Goal: Find contact information: Find contact information

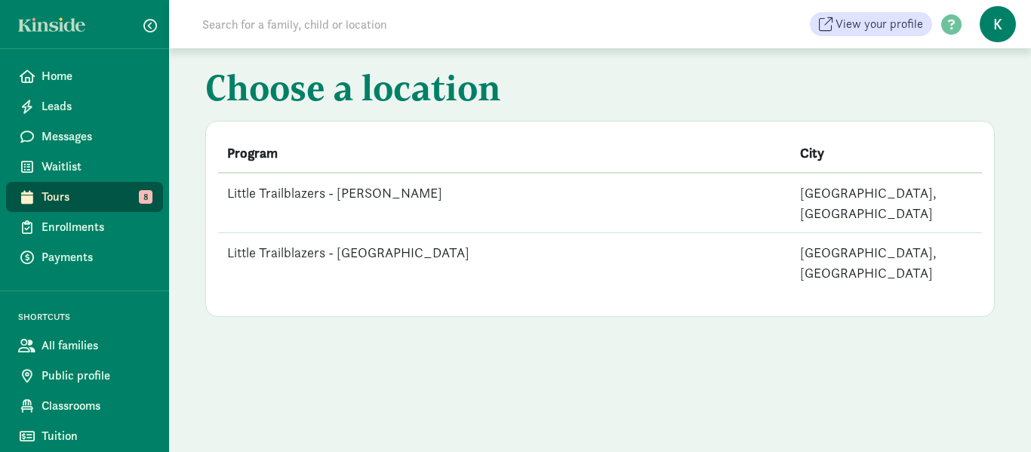
click at [367, 233] on td "Little Trailblazers - [GEOGRAPHIC_DATA]" at bounding box center [504, 263] width 573 height 60
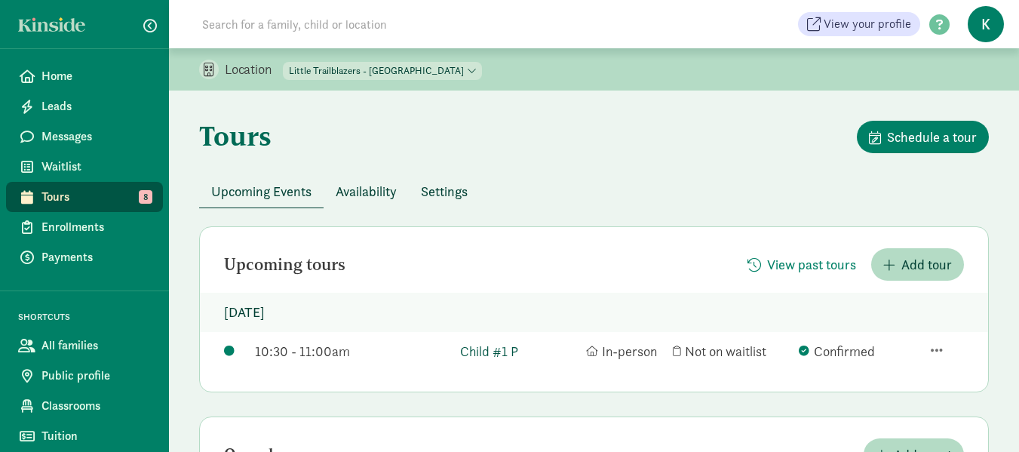
click at [505, 353] on link "Child #1 P" at bounding box center [519, 351] width 118 height 20
click at [87, 192] on span "Tours" at bounding box center [95, 197] width 109 height 18
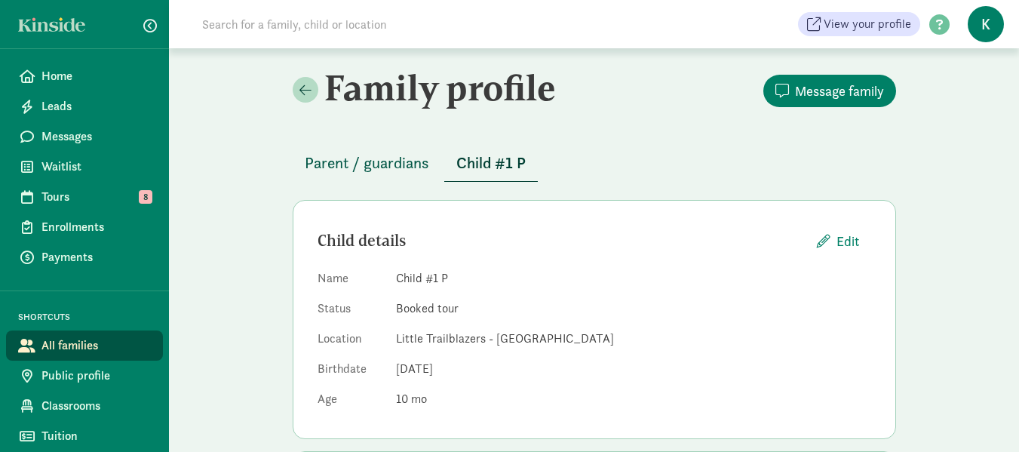
click at [386, 160] on span "Parent / guardians" at bounding box center [367, 163] width 124 height 24
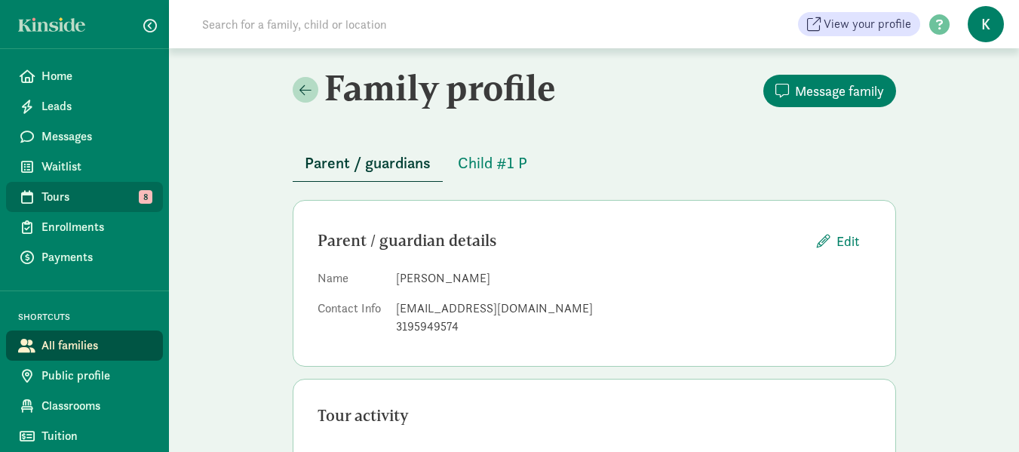
click at [66, 194] on span "Tours" at bounding box center [95, 197] width 109 height 18
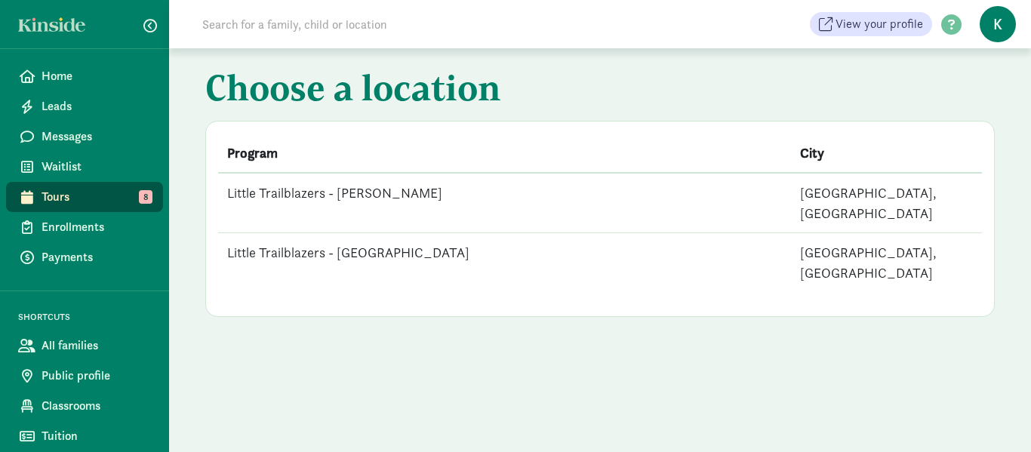
click at [400, 193] on td "Little Trailblazers - [PERSON_NAME]" at bounding box center [504, 203] width 573 height 60
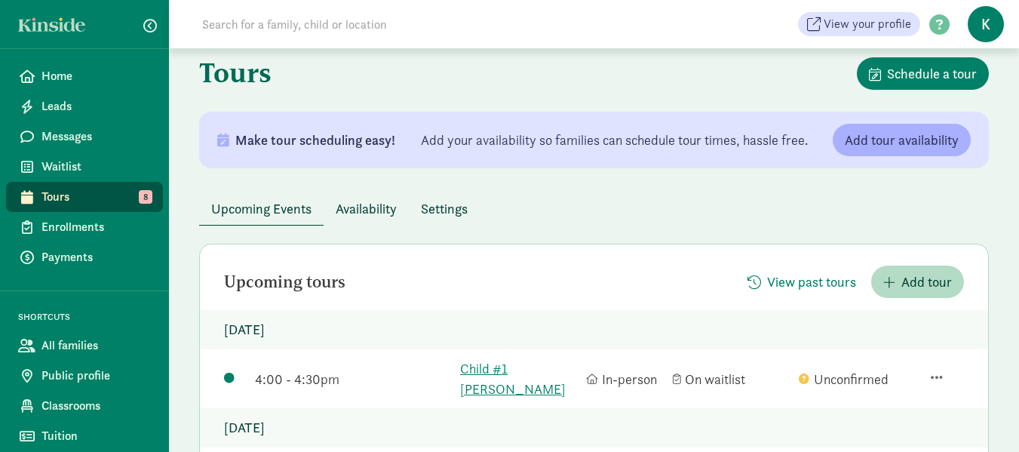
scroll to position [151, 0]
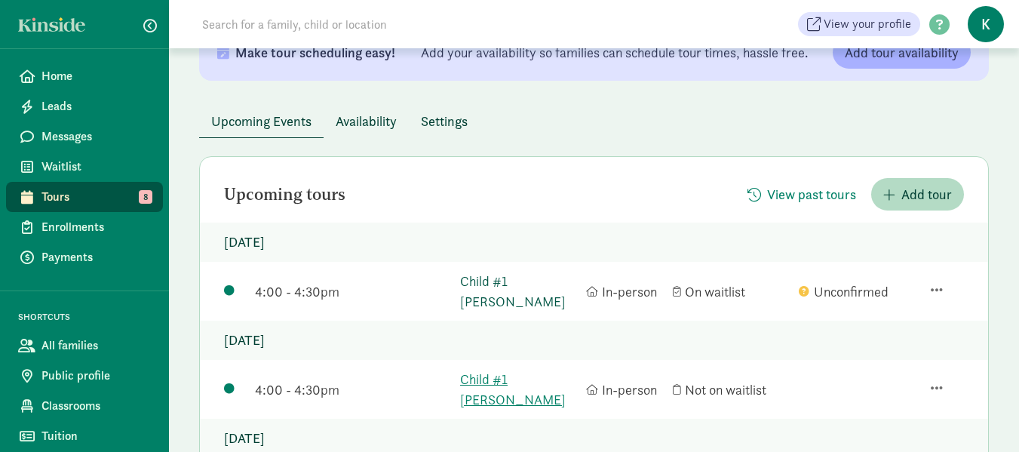
click at [527, 279] on link "Child #1 [PERSON_NAME]" at bounding box center [519, 291] width 118 height 41
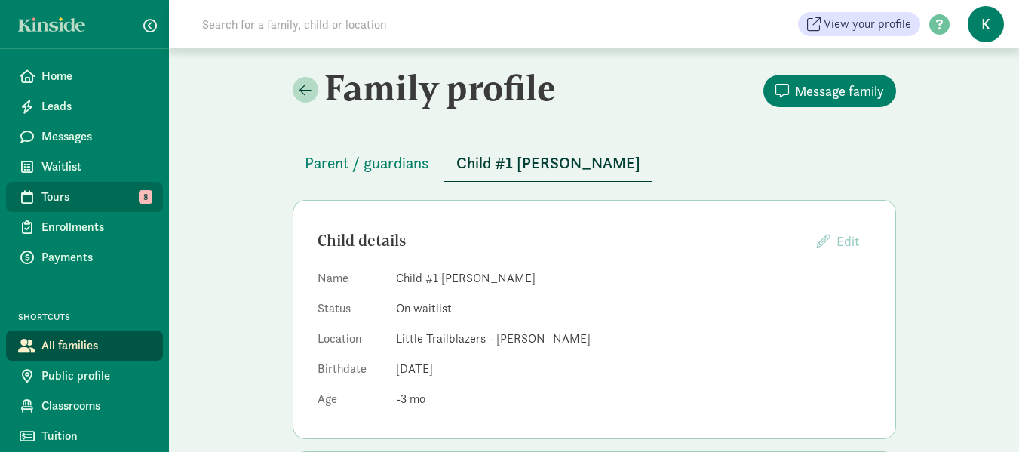
click at [56, 191] on span "Tours" at bounding box center [95, 197] width 109 height 18
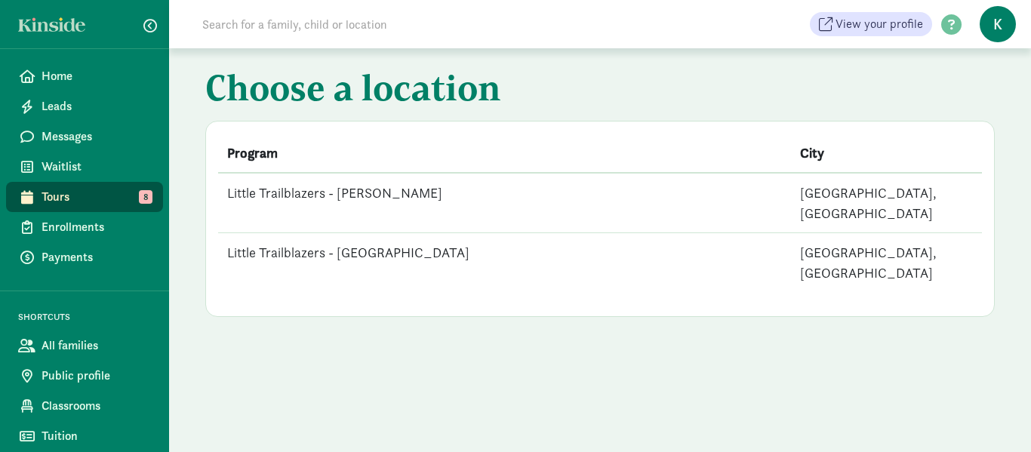
click at [376, 195] on td "Little Trailblazers - [PERSON_NAME]" at bounding box center [504, 203] width 573 height 60
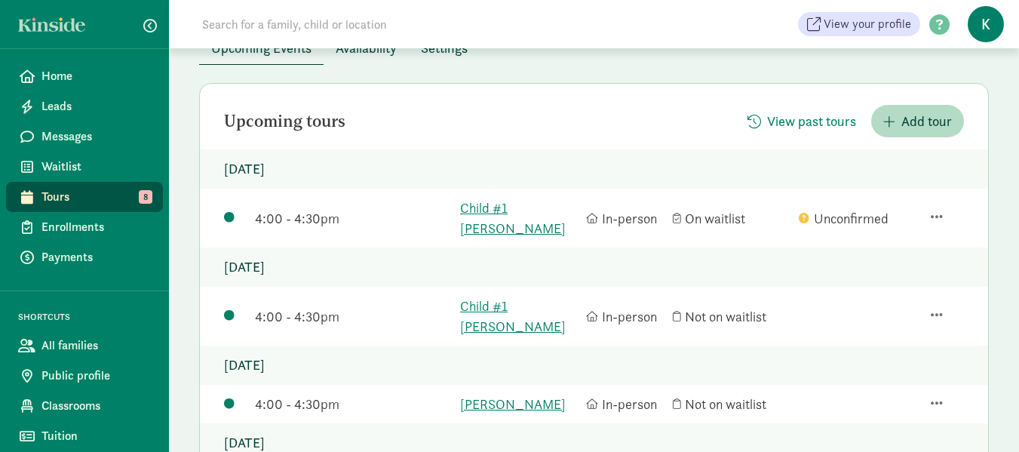
scroll to position [226, 0]
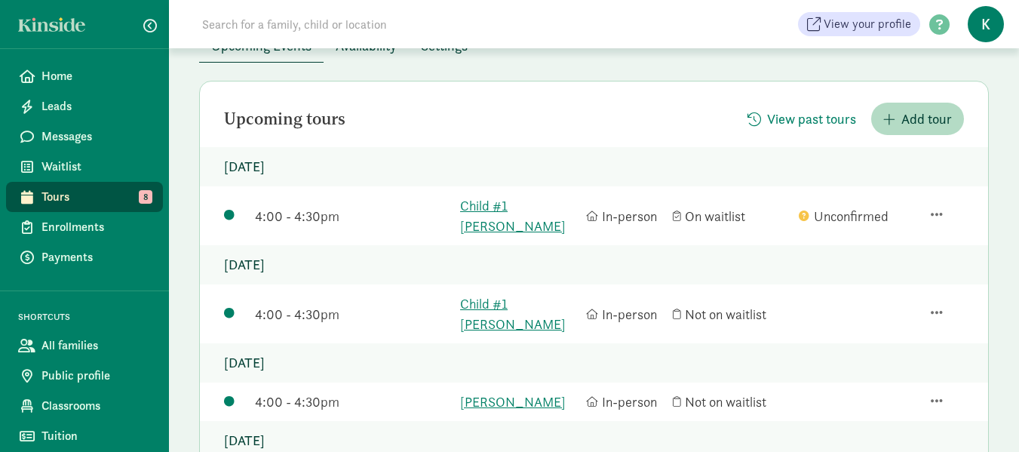
click at [451, 168] on p "[DATE]" at bounding box center [594, 166] width 788 height 39
click at [503, 205] on link "Child #1 [PERSON_NAME]" at bounding box center [519, 215] width 118 height 41
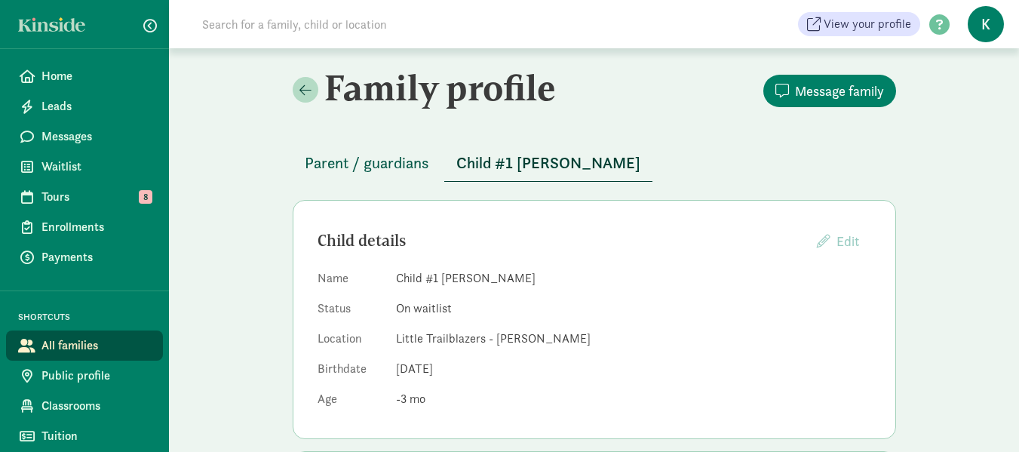
click at [370, 169] on span "Parent / guardians" at bounding box center [367, 163] width 124 height 24
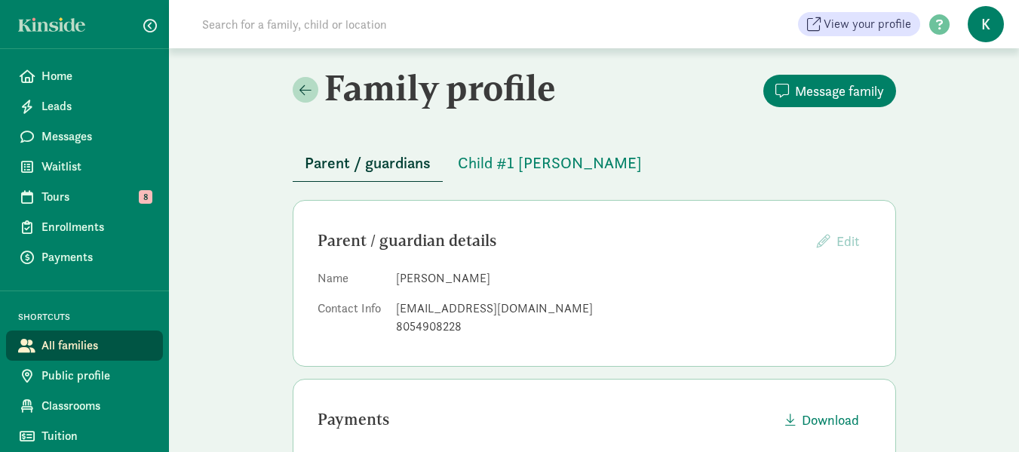
click at [404, 168] on span "Parent / guardians" at bounding box center [368, 163] width 126 height 24
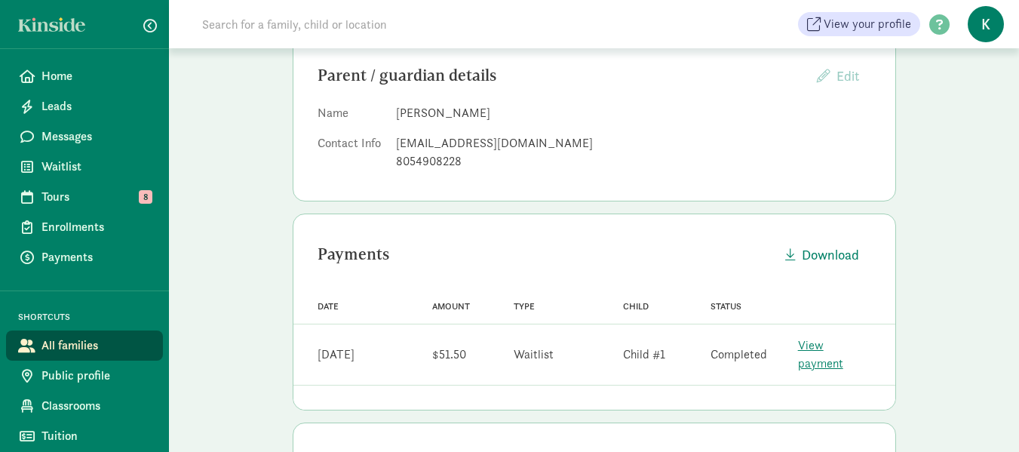
scroll to position [167, 0]
click at [753, 446] on div "Tour activity" at bounding box center [595, 458] width 554 height 24
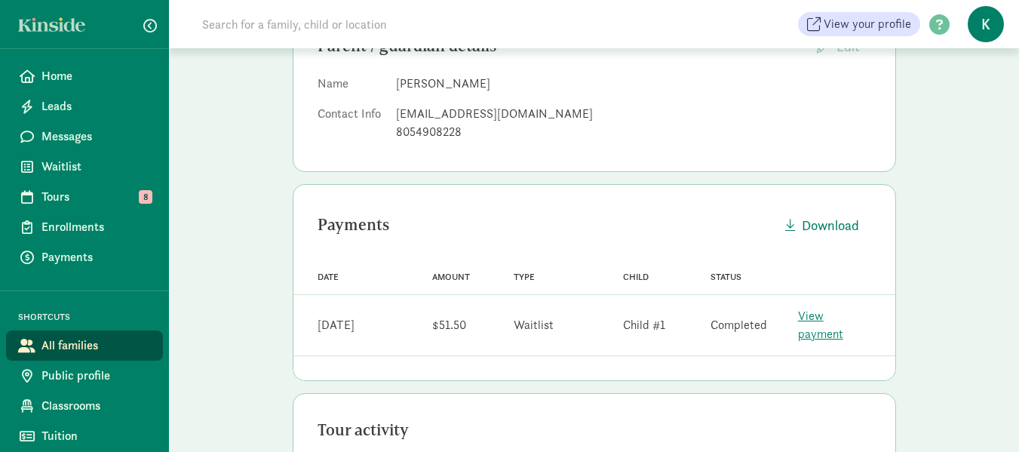
scroll to position [0, 0]
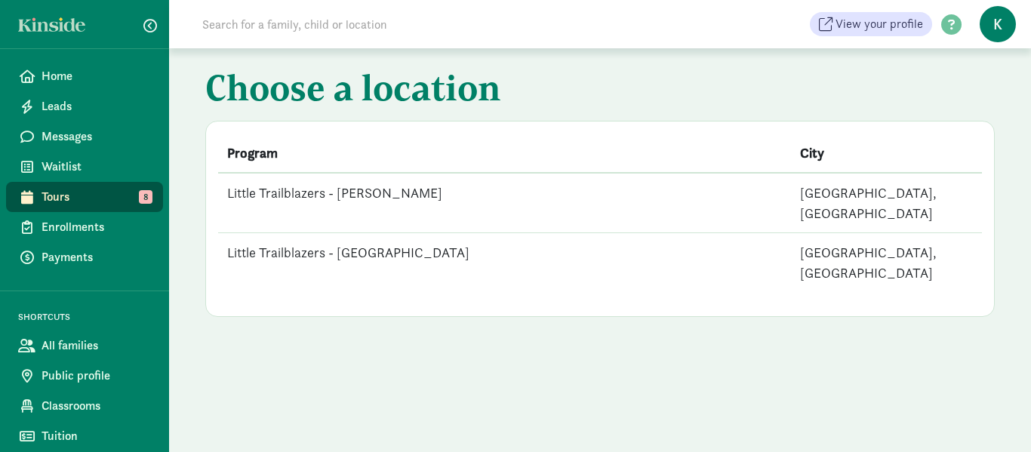
click at [370, 194] on td "Little Trailblazers - [PERSON_NAME]" at bounding box center [504, 203] width 573 height 60
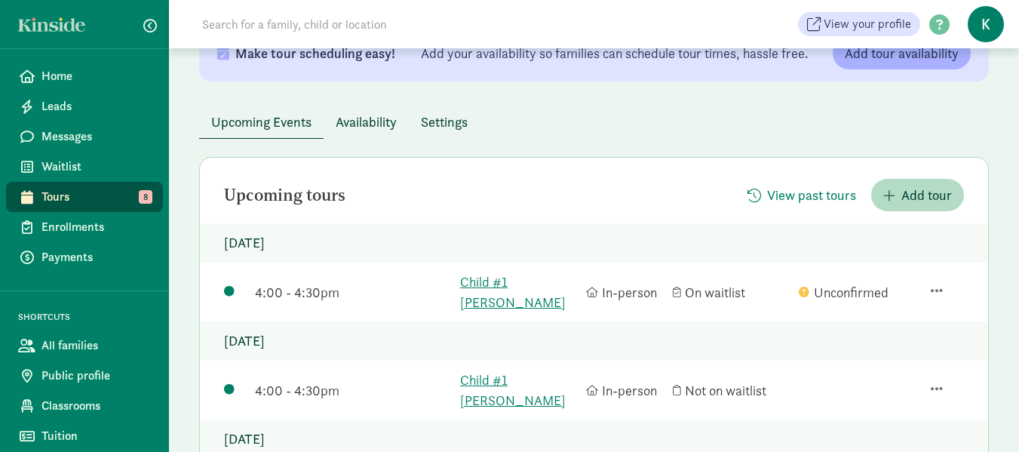
scroll to position [151, 0]
click at [521, 282] on link "Child #1 [PERSON_NAME]" at bounding box center [519, 291] width 118 height 41
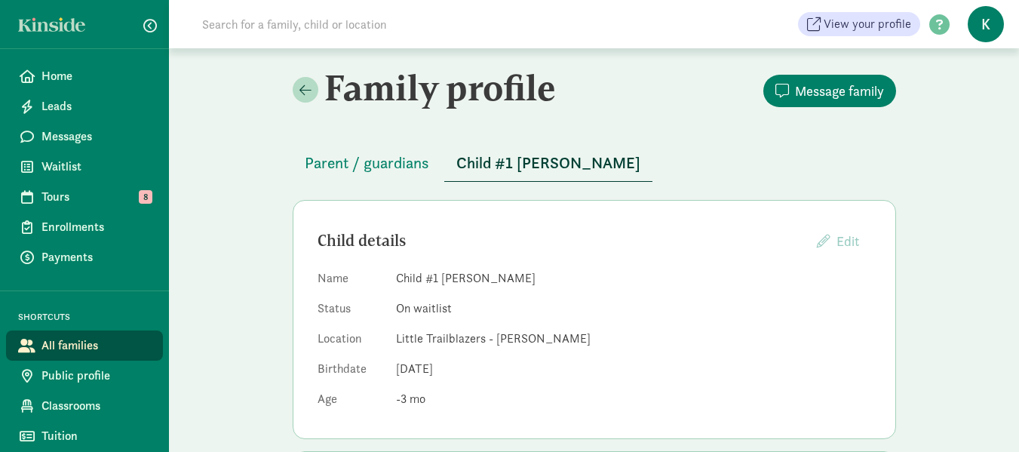
scroll to position [75, 0]
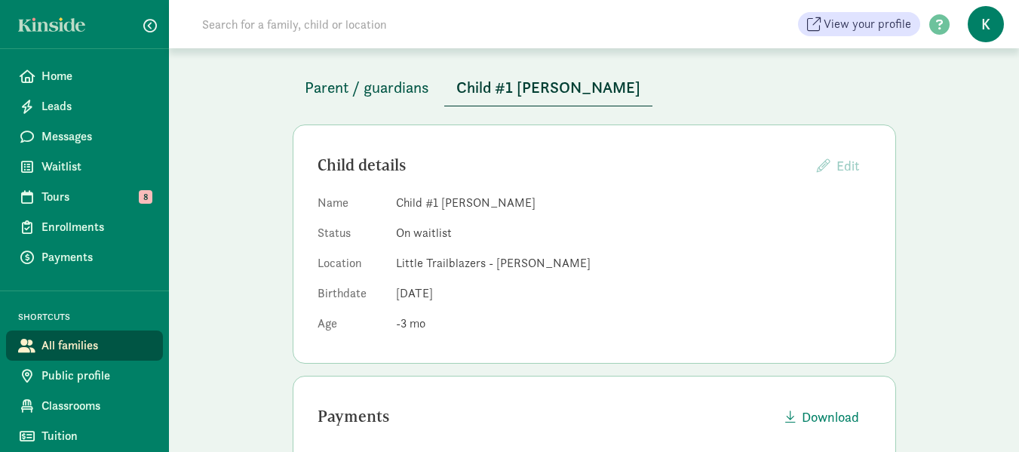
click at [364, 87] on span "Parent / guardians" at bounding box center [367, 87] width 124 height 24
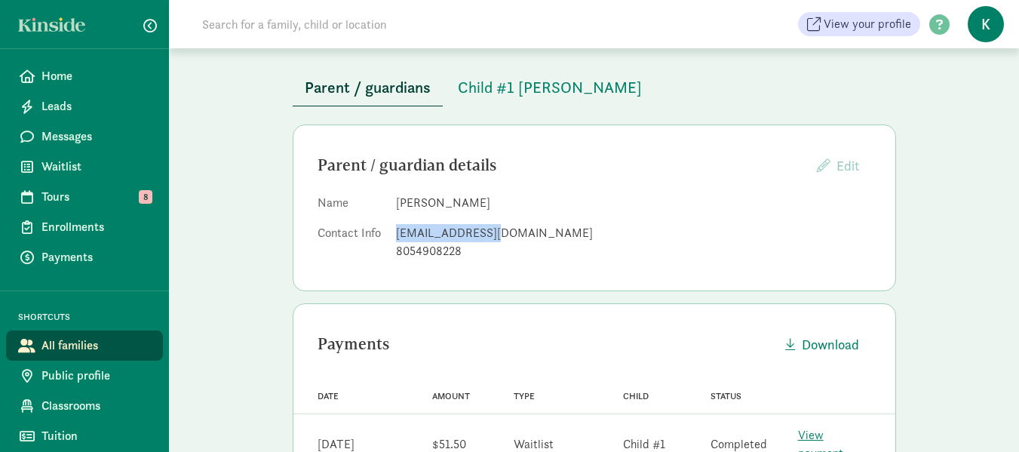
drag, startPoint x: 495, startPoint y: 234, endPoint x: 396, endPoint y: 230, distance: 98.9
click at [396, 230] on div "[EMAIL_ADDRESS][DOMAIN_NAME]" at bounding box center [633, 233] width 475 height 18
copy div "[EMAIL_ADDRESS][DOMAIN_NAME]"
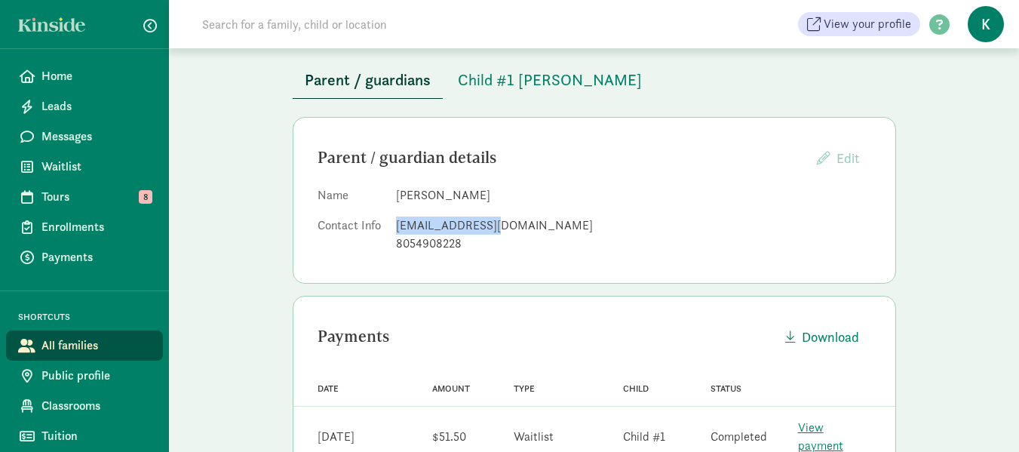
scroll to position [75, 0]
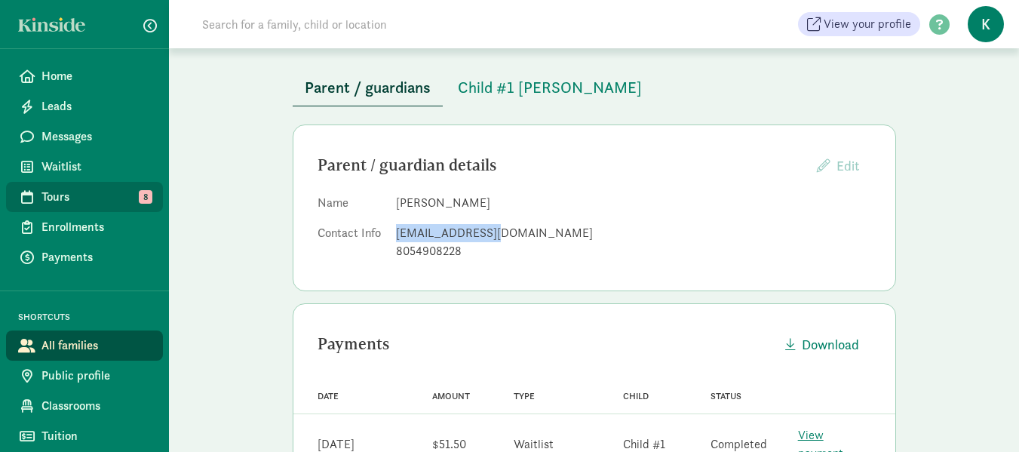
click at [74, 195] on span "Tours" at bounding box center [95, 197] width 109 height 18
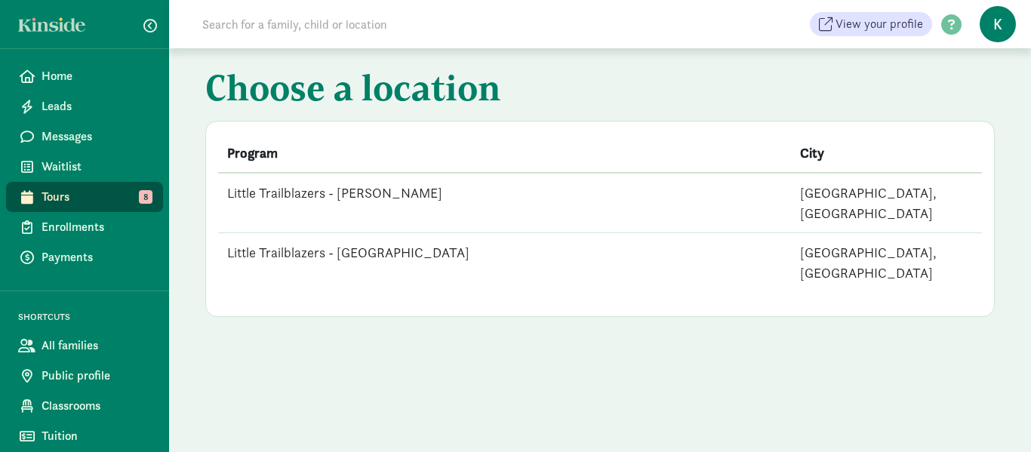
click at [383, 170] on th "Program" at bounding box center [504, 153] width 573 height 39
click at [386, 193] on td "Little Trailblazers - [PERSON_NAME]" at bounding box center [504, 203] width 573 height 60
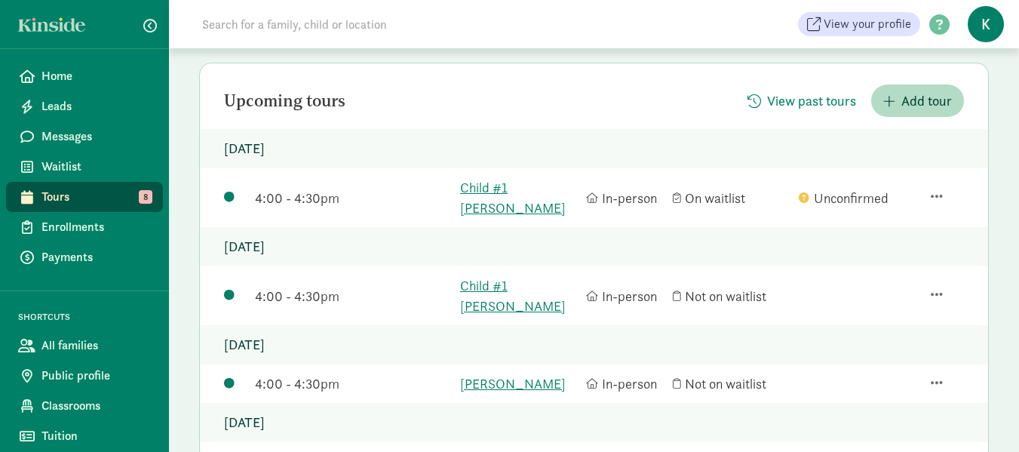
scroll to position [29, 0]
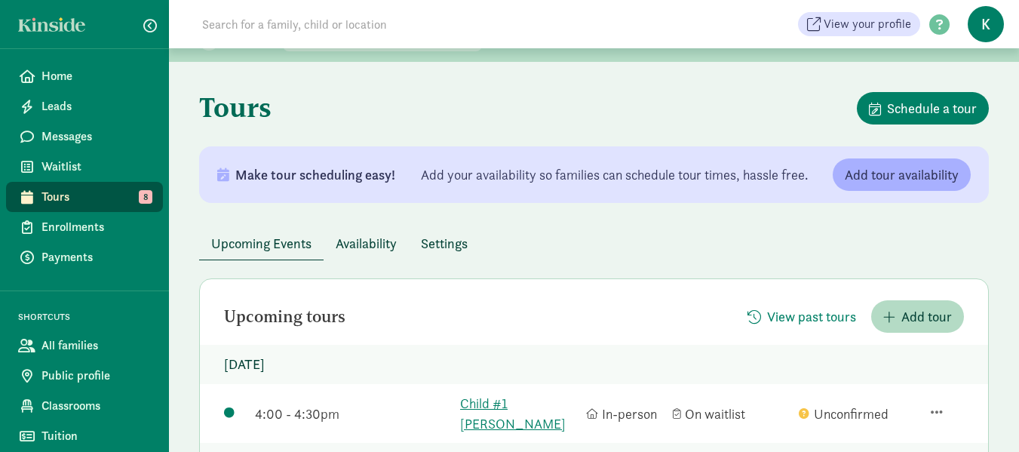
click at [377, 248] on span "Availability" at bounding box center [366, 243] width 61 height 20
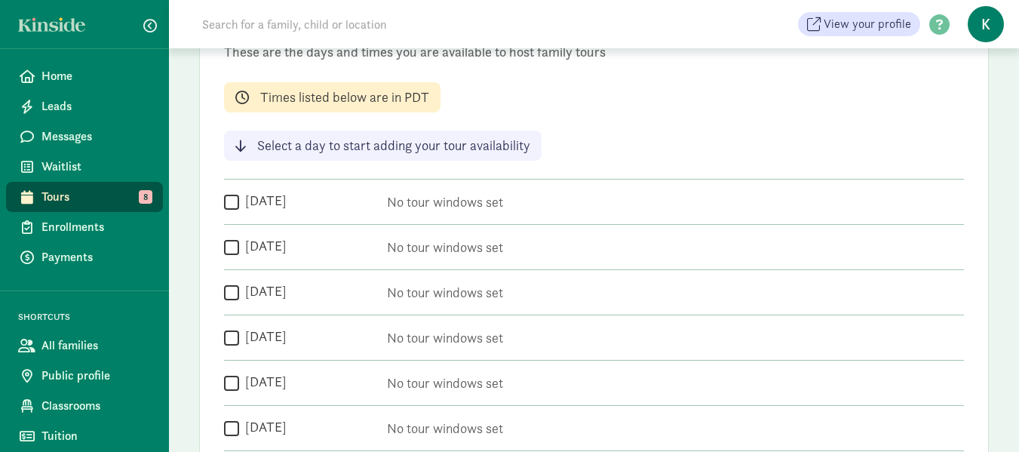
scroll to position [104, 0]
